Goal: Information Seeking & Learning: Understand process/instructions

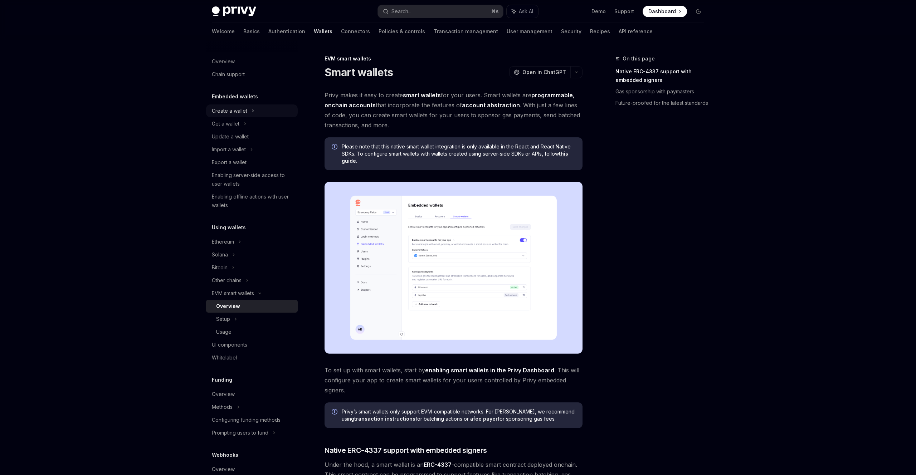
click at [236, 109] on div "Create a wallet" at bounding box center [229, 111] width 35 height 9
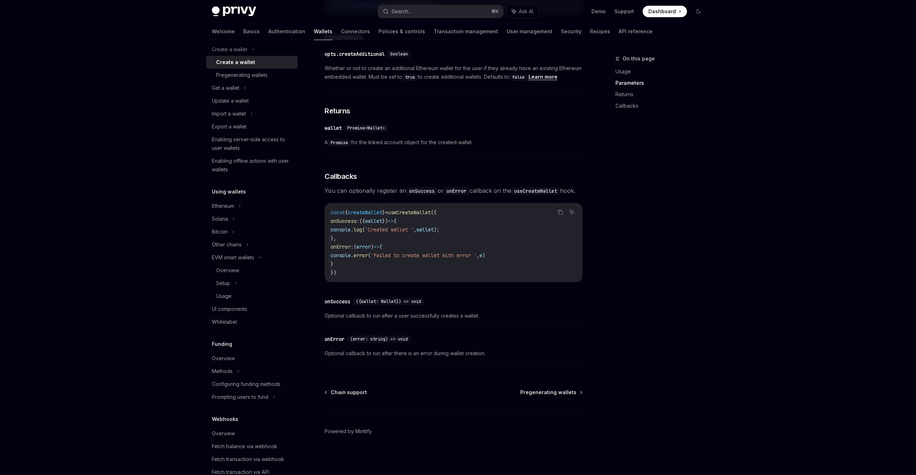
scroll to position [64, 0]
click at [222, 228] on div "Bitcoin" at bounding box center [220, 229] width 16 height 9
type textarea "*"
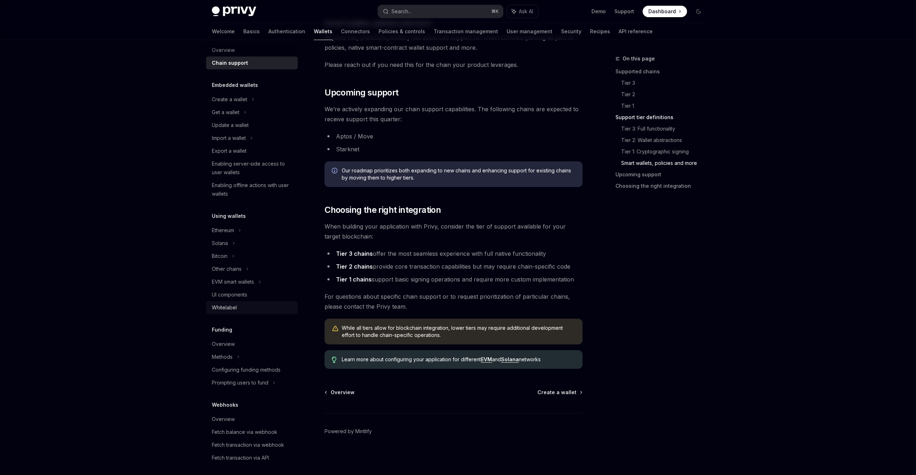
scroll to position [144, 0]
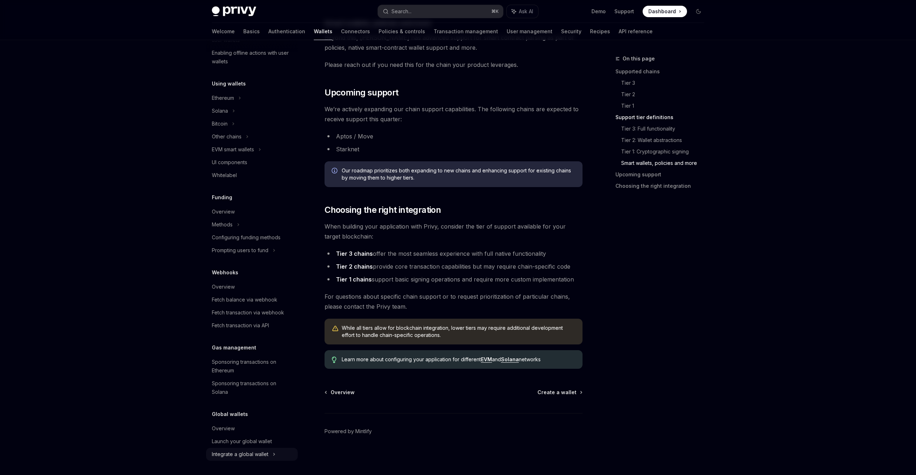
click at [228, 128] on div "Integrate a global wallet" at bounding box center [220, 124] width 16 height 9
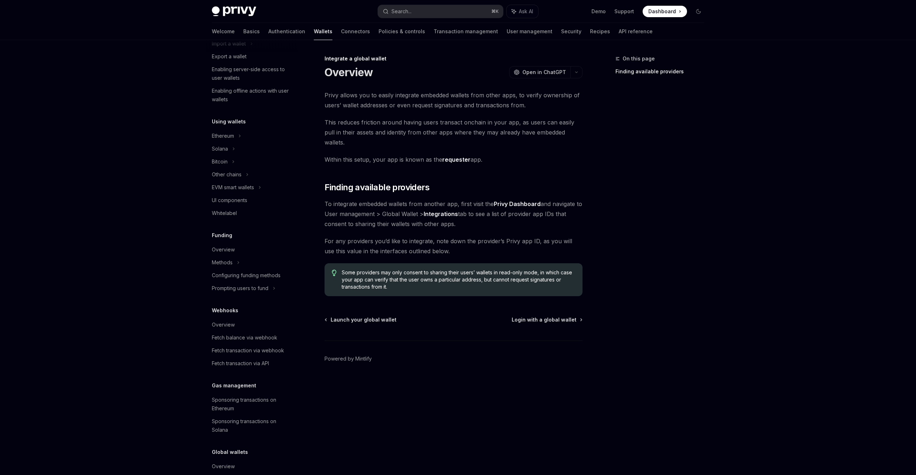
scroll to position [111, 0]
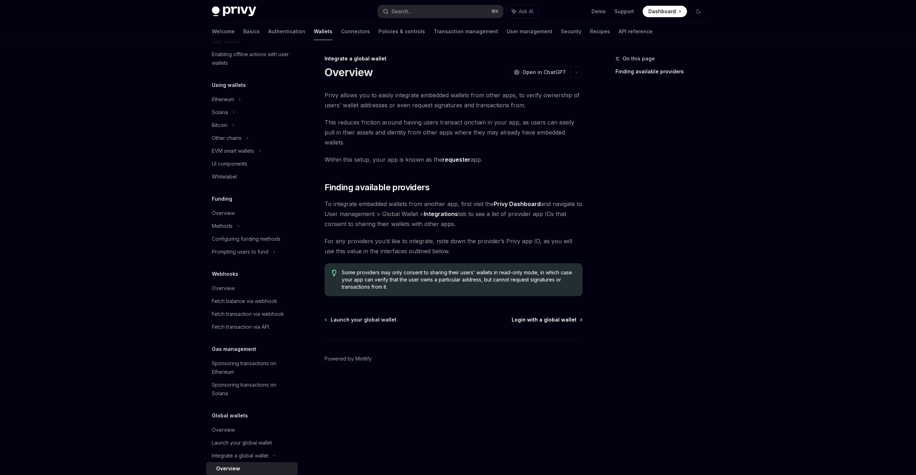
click at [538, 316] on span "Login with a global wallet" at bounding box center [544, 319] width 65 height 7
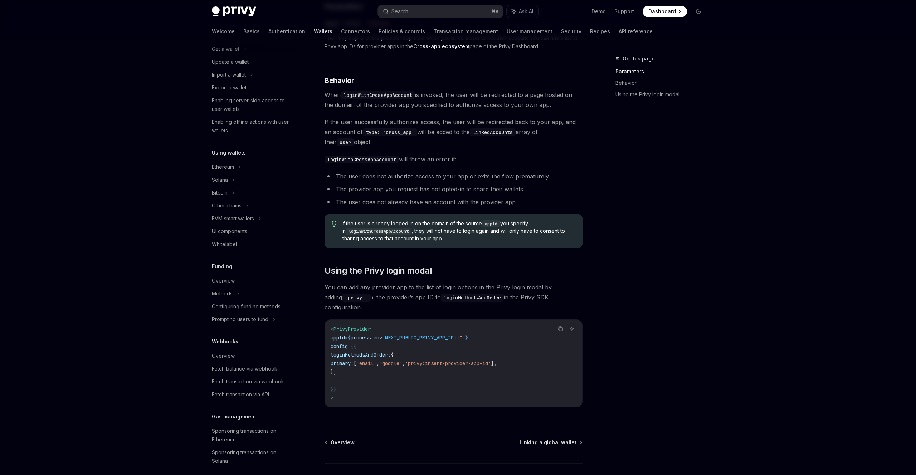
scroll to position [71, 0]
click at [223, 196] on div "Bitcoin" at bounding box center [220, 196] width 16 height 9
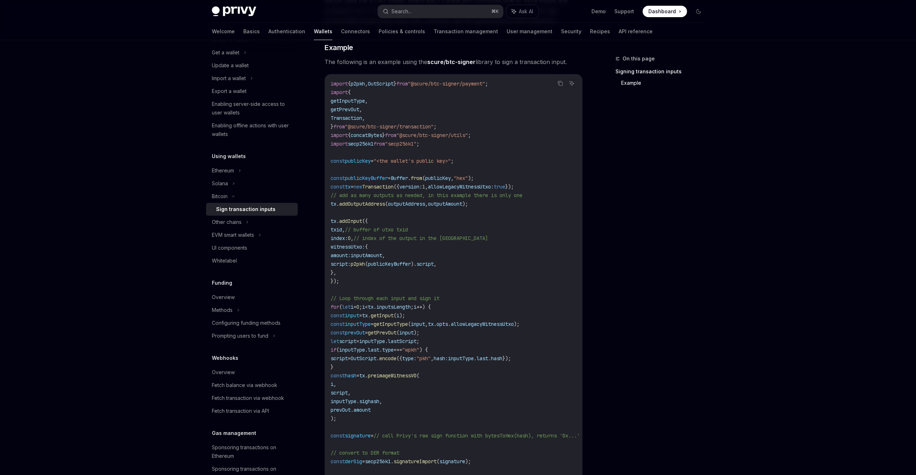
scroll to position [141, 0]
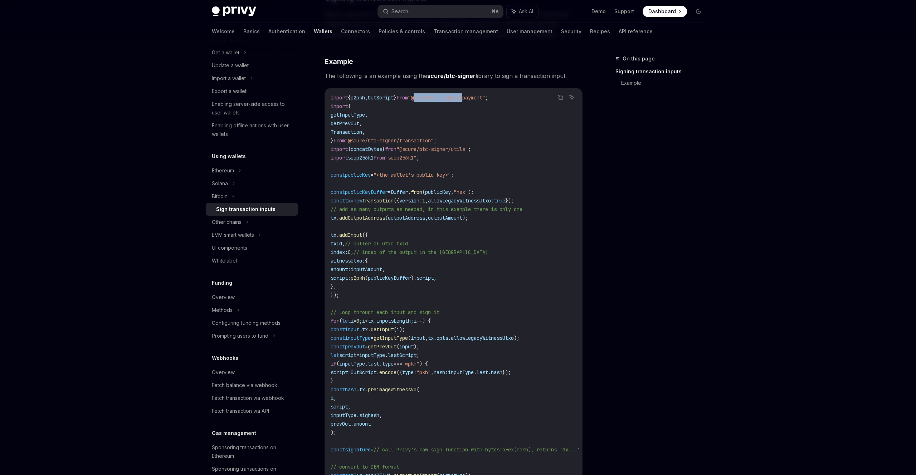
drag, startPoint x: 433, startPoint y: 97, endPoint x: 485, endPoint y: 98, distance: 51.5
click at [485, 98] on span ""@scure/btc-signer/payment"" at bounding box center [446, 97] width 77 height 6
copy span "@scure/btc-signer"
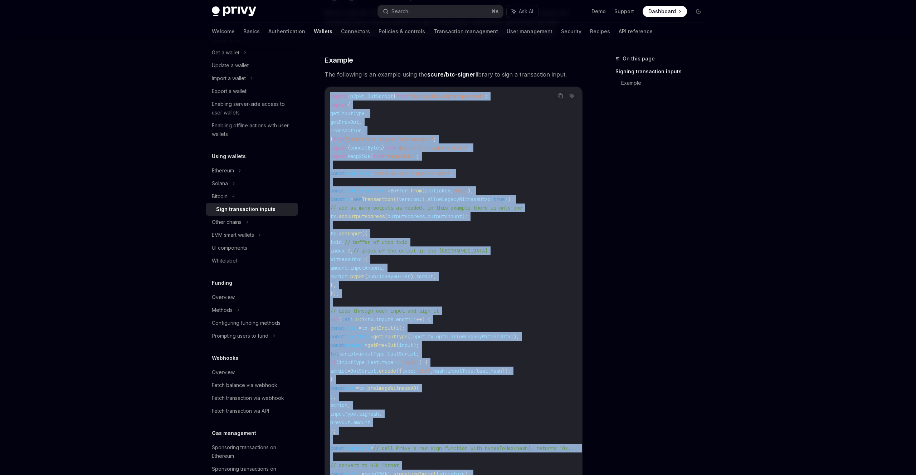
scroll to position [0, 0]
drag, startPoint x: 381, startPoint y: 358, endPoint x: 327, endPoint y: 94, distance: 268.8
click at [327, 94] on div "import { p2pkh , OutScript } from "@scure/btc-signer/payment" ; import { getInp…" at bounding box center [453, 349] width 257 height 525
copy code "import { p2pkh , OutScript } from "@scure/btc-signer/payment" ; import { getInp…"
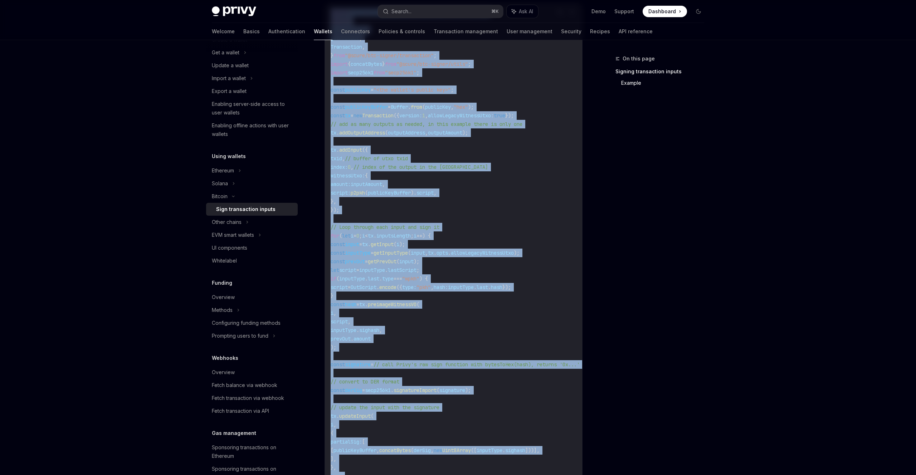
scroll to position [221, 0]
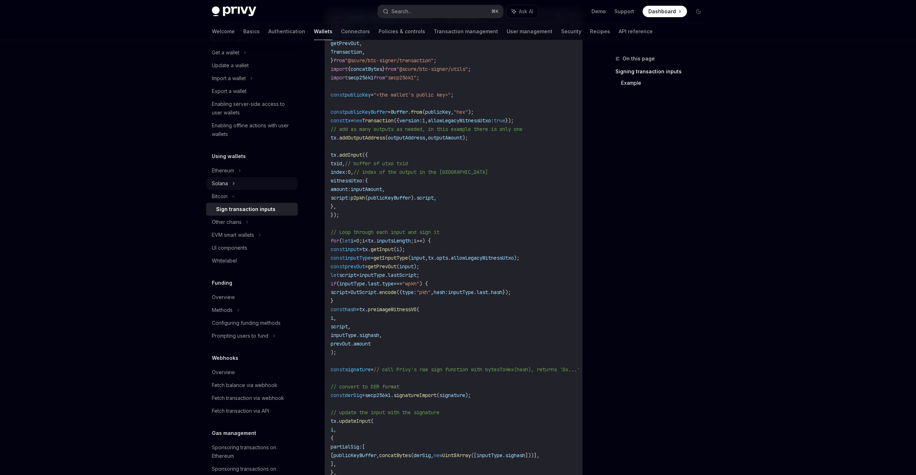
click at [225, 57] on div "Solana" at bounding box center [226, 52] width 28 height 9
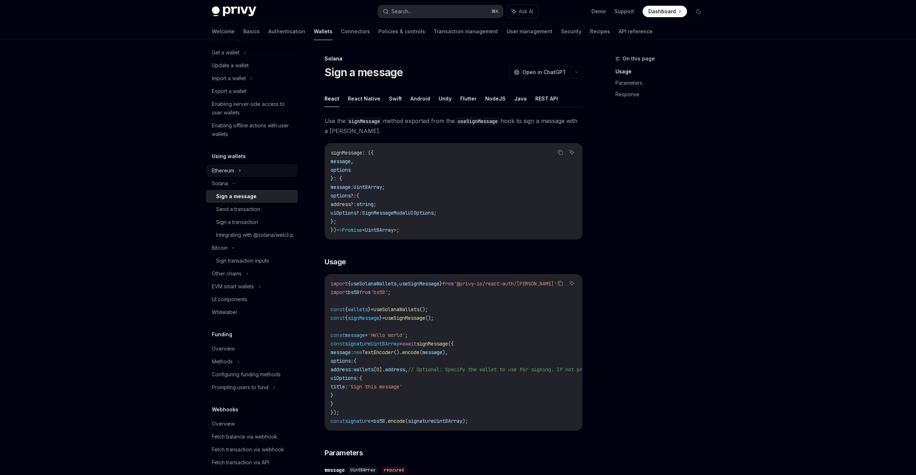
click at [229, 44] on div "Ethereum" at bounding box center [229, 39] width 35 height 9
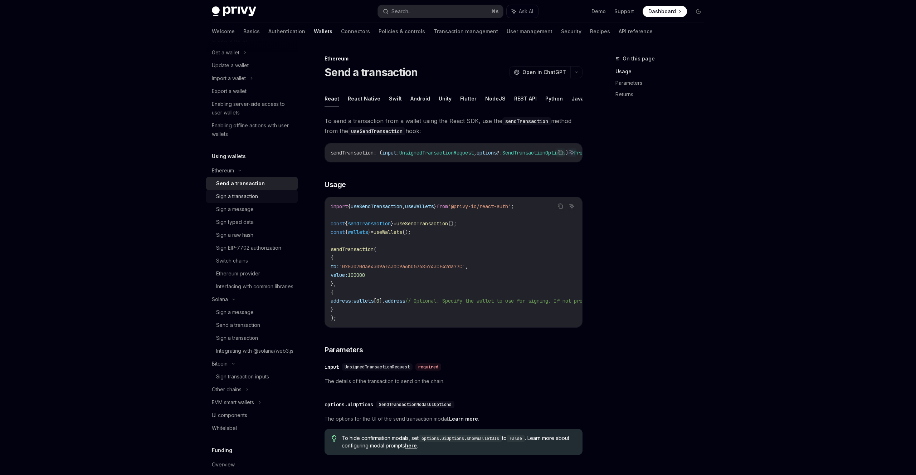
click at [236, 196] on div "Sign a transaction" at bounding box center [237, 196] width 42 height 9
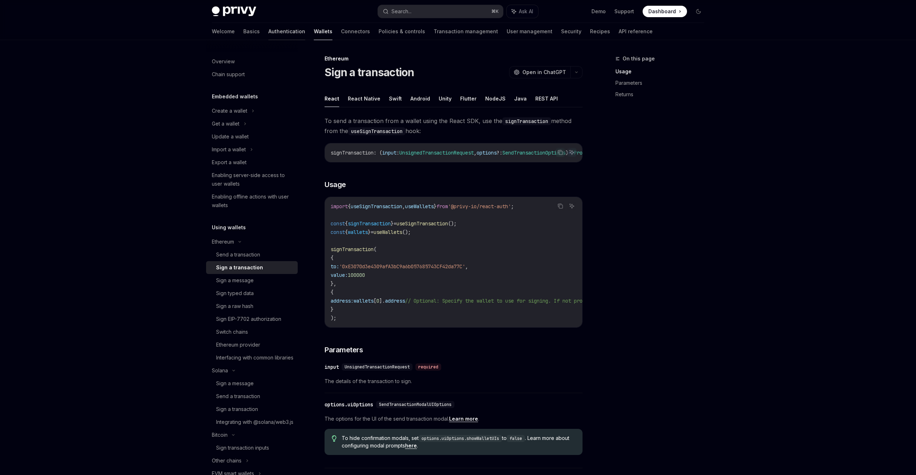
click at [268, 30] on link "Authentication" at bounding box center [286, 31] width 37 height 17
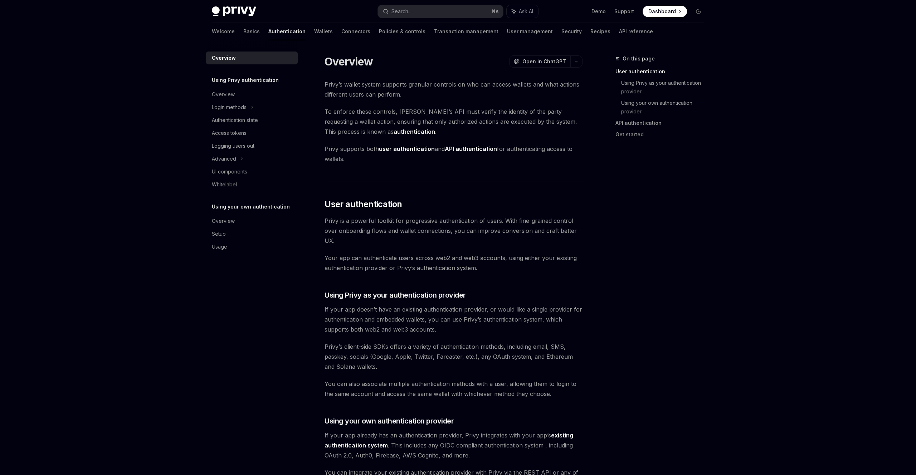
click at [253, 14] on img at bounding box center [234, 11] width 44 height 10
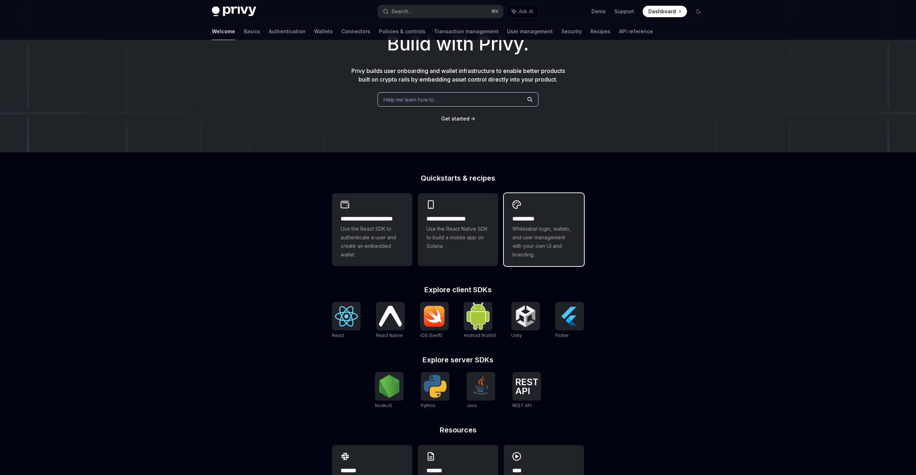
scroll to position [94, 0]
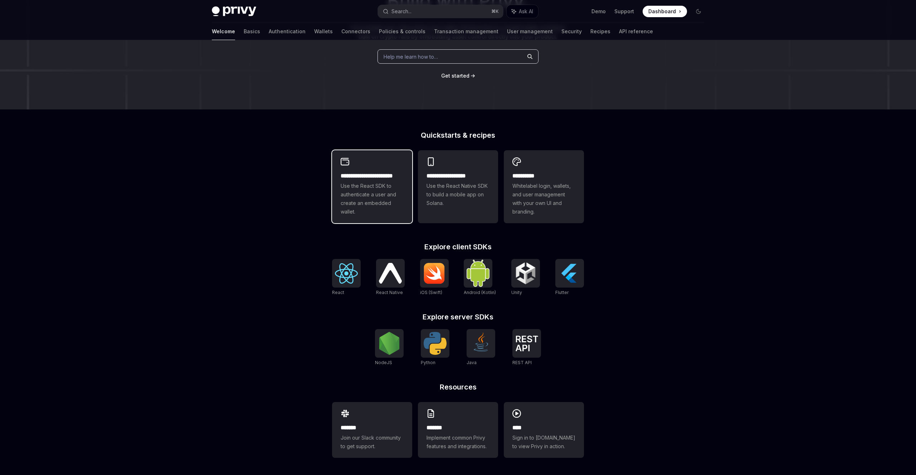
click at [374, 182] on span "Use the React SDK to authenticate a user and create an embedded wallet." at bounding box center [372, 199] width 63 height 34
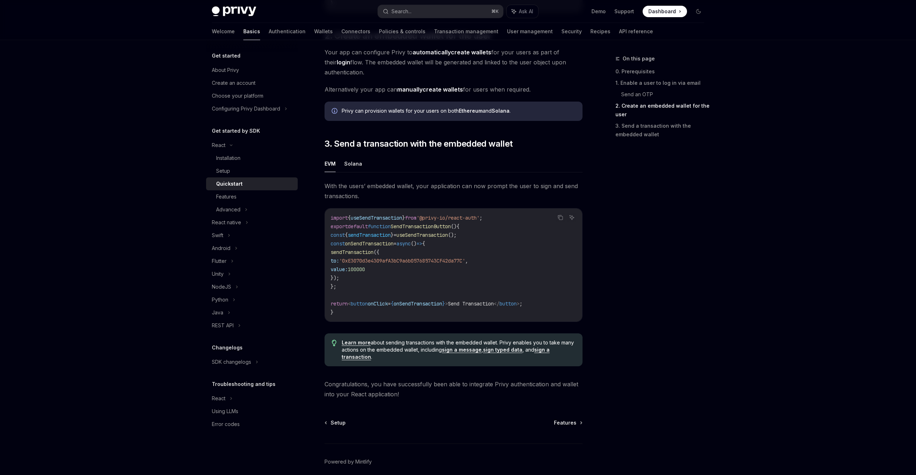
scroll to position [529, 0]
click at [429, 92] on link "manually create wallets" at bounding box center [430, 91] width 66 height 8
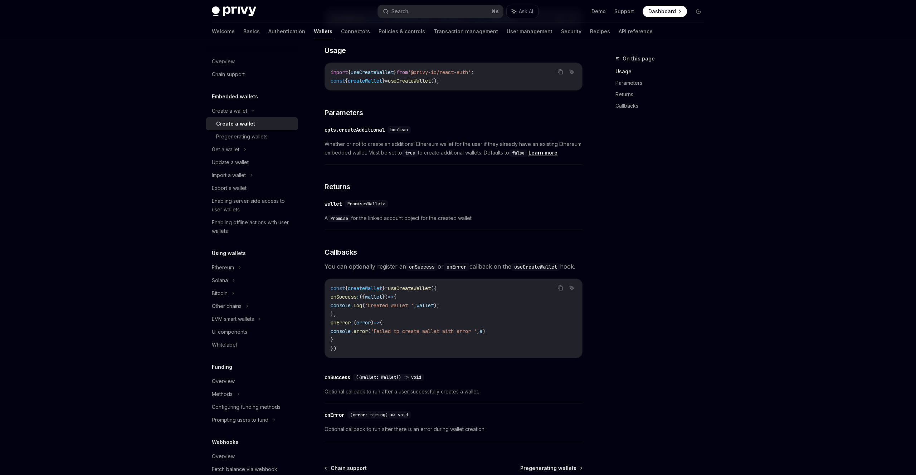
scroll to position [336, 0]
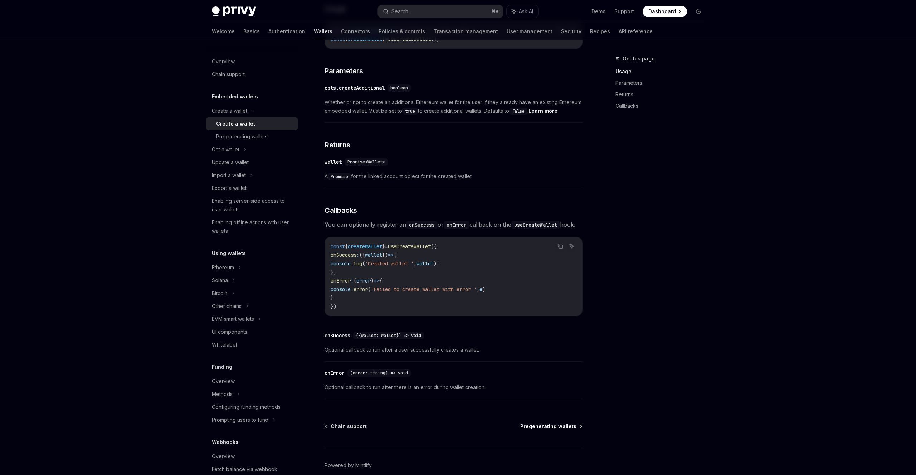
click at [549, 430] on span "Pregenerating wallets" at bounding box center [548, 426] width 56 height 7
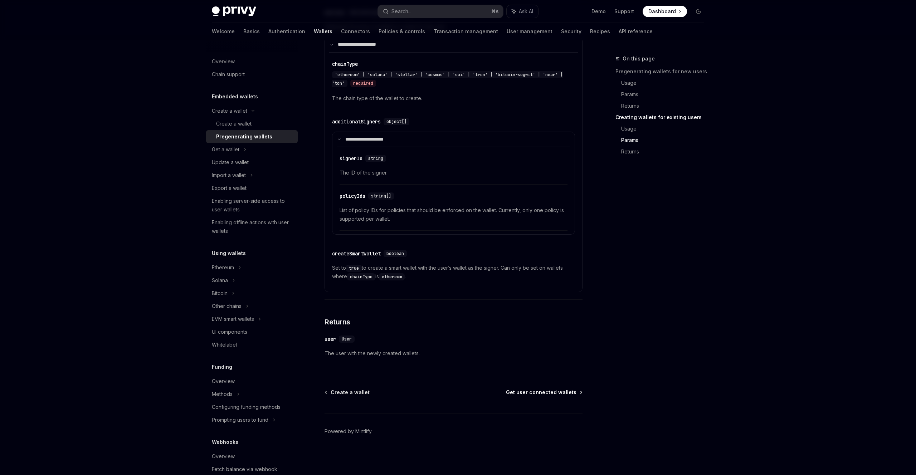
scroll to position [1175, 0]
click at [549, 395] on span "Get user connected wallets" at bounding box center [541, 392] width 71 height 7
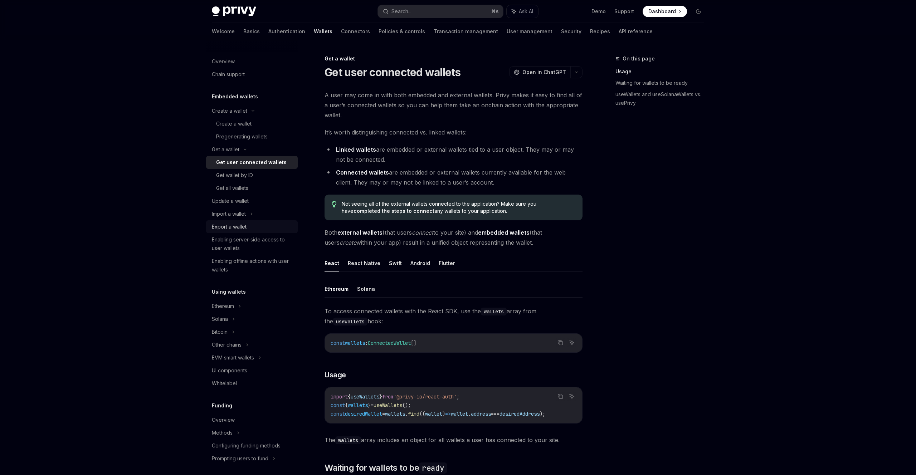
click at [238, 226] on div "Export a wallet" at bounding box center [229, 227] width 35 height 9
type textarea "*"
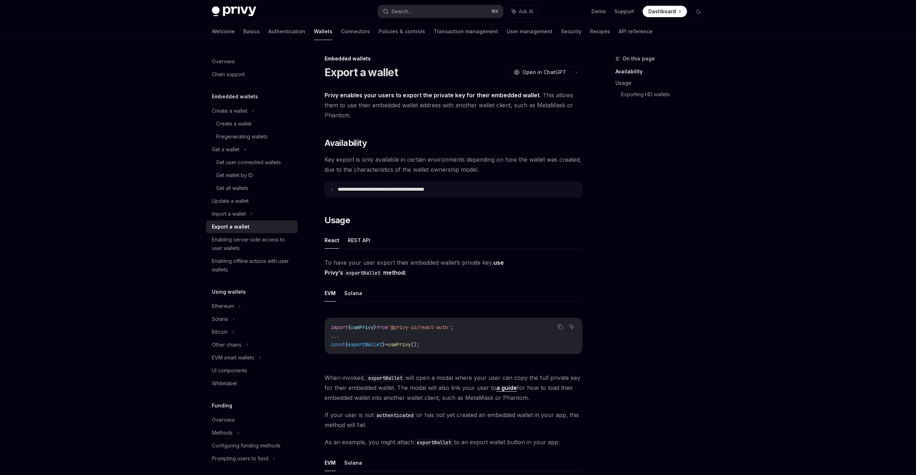
click at [430, 191] on p "**********" at bounding box center [397, 189] width 118 height 6
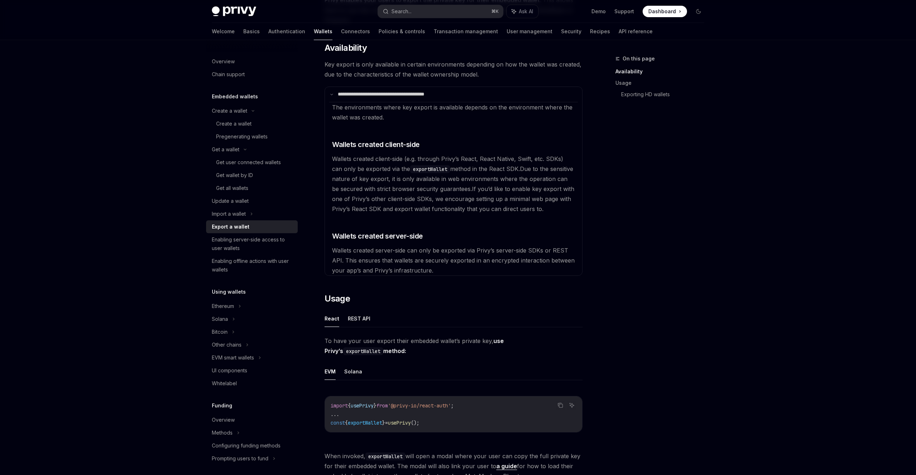
scroll to position [92, 0]
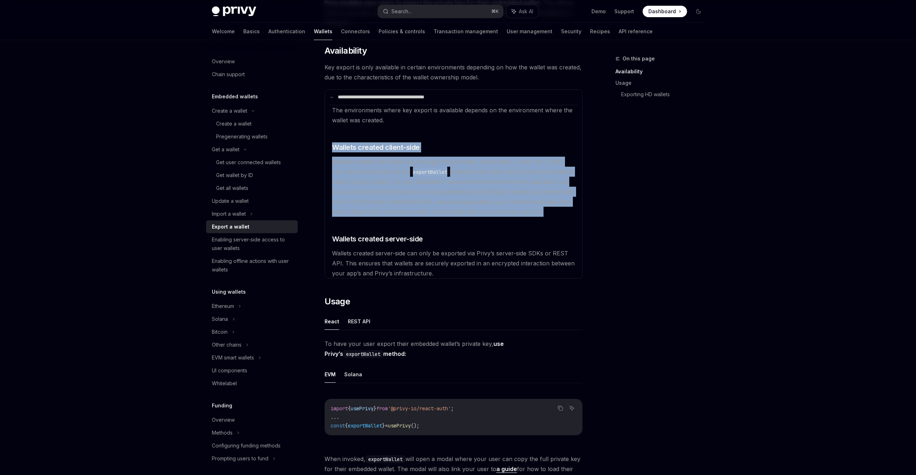
drag, startPoint x: 557, startPoint y: 212, endPoint x: 317, endPoint y: 129, distance: 253.7
click at [540, 190] on span "If you’d like to enable key export with one of Privy’s other client-side SDKs, …" at bounding box center [453, 201] width 242 height 27
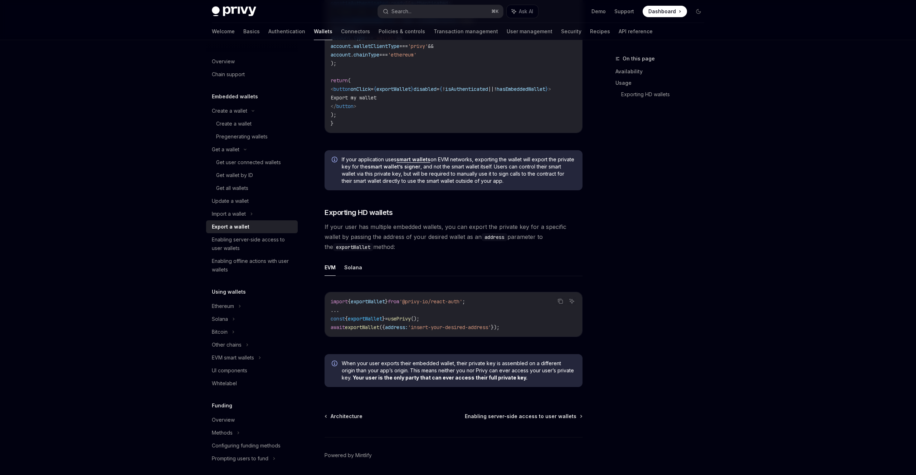
scroll to position [737, 0]
